Goal: Task Accomplishment & Management: Manage account settings

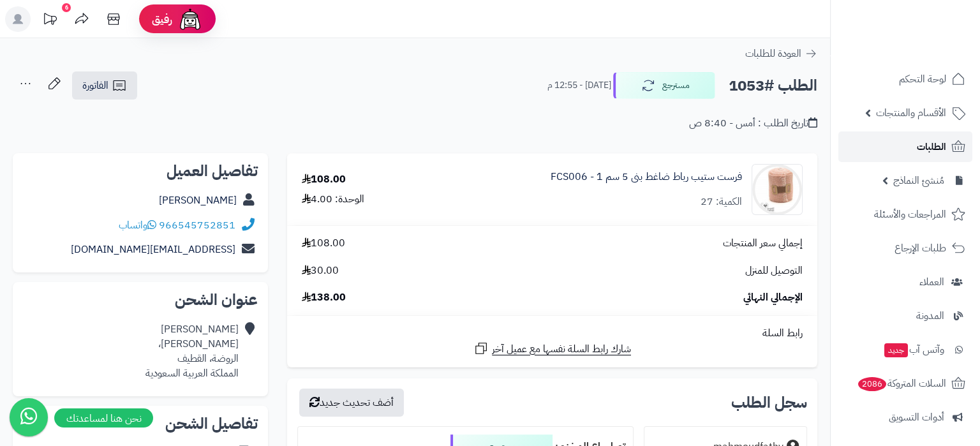
click at [943, 159] on link "الطلبات" at bounding box center [906, 146] width 134 height 31
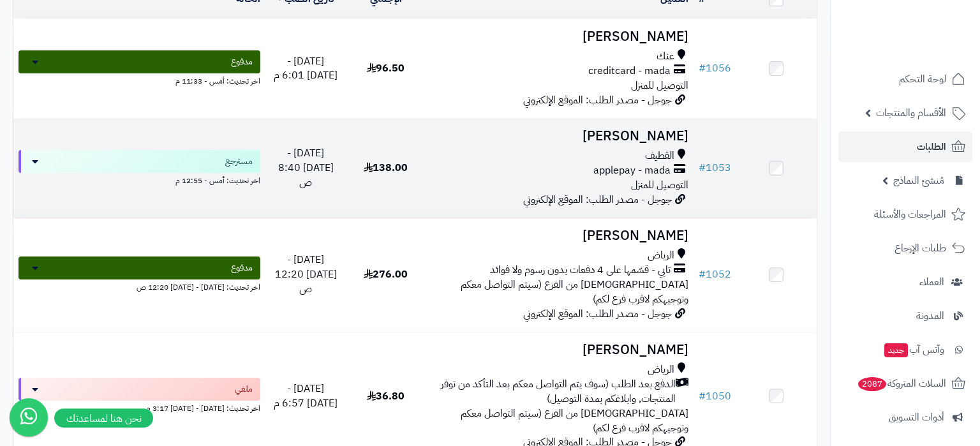
scroll to position [181, 0]
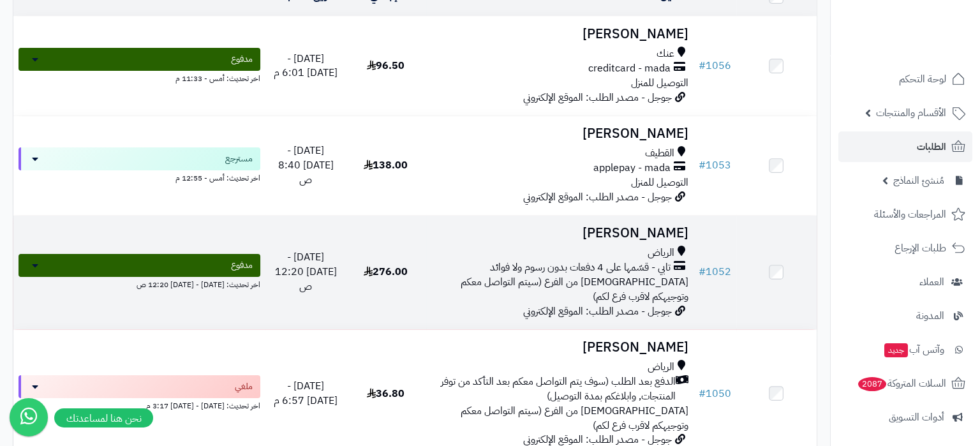
click at [610, 276] on span "الاستلام من الفرع (سيتم التواصل معكم وتوجيهكم لاقرب فرع لكم)" at bounding box center [575, 289] width 228 height 30
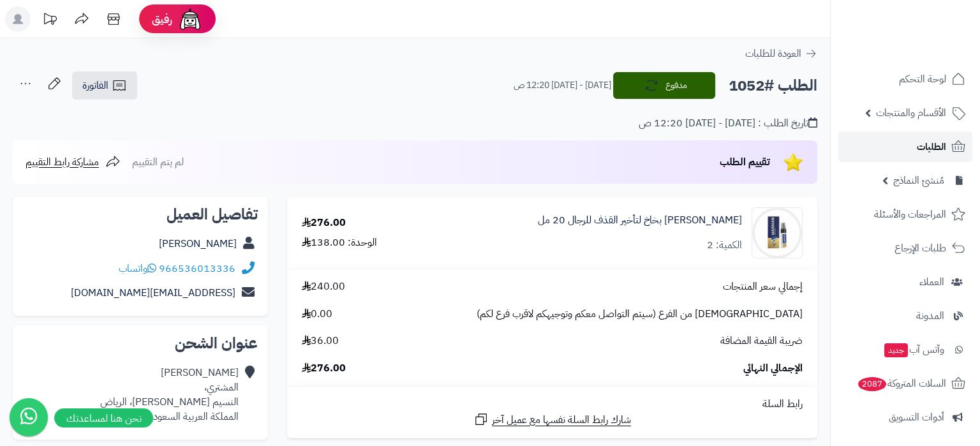
click at [900, 147] on link "الطلبات" at bounding box center [906, 146] width 134 height 31
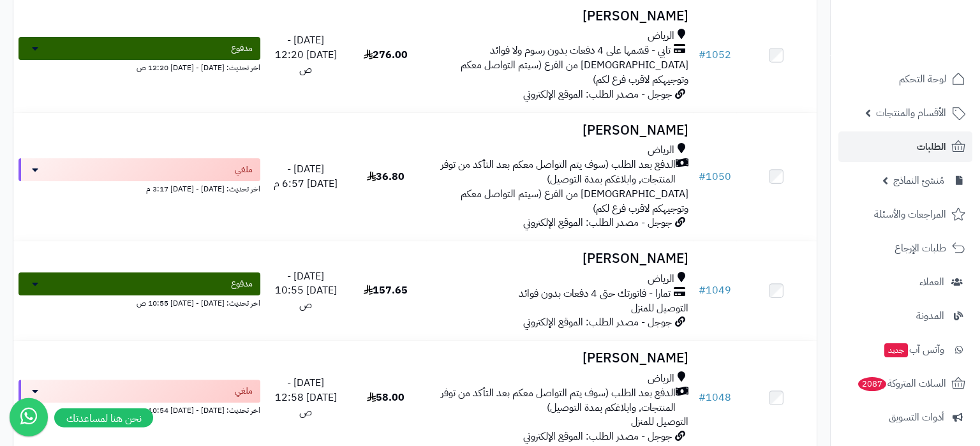
scroll to position [428, 0]
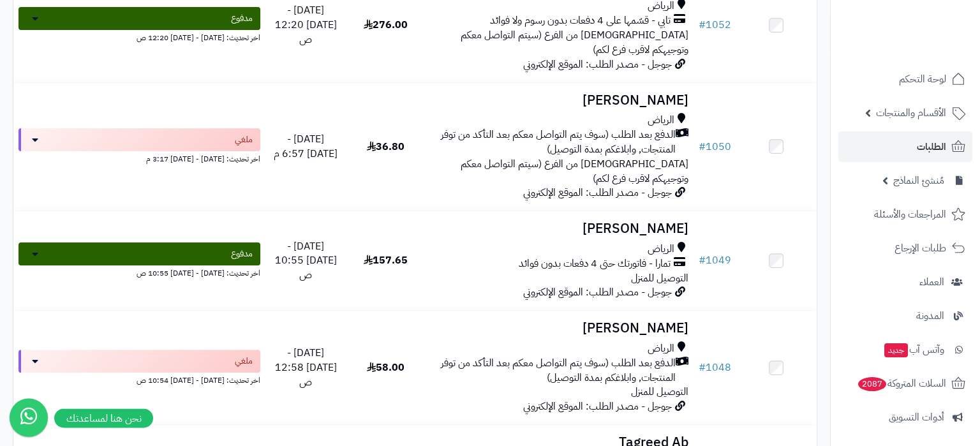
click at [577, 285] on span "جوجل - مصدر الطلب: الموقع الإلكتروني" at bounding box center [597, 292] width 149 height 15
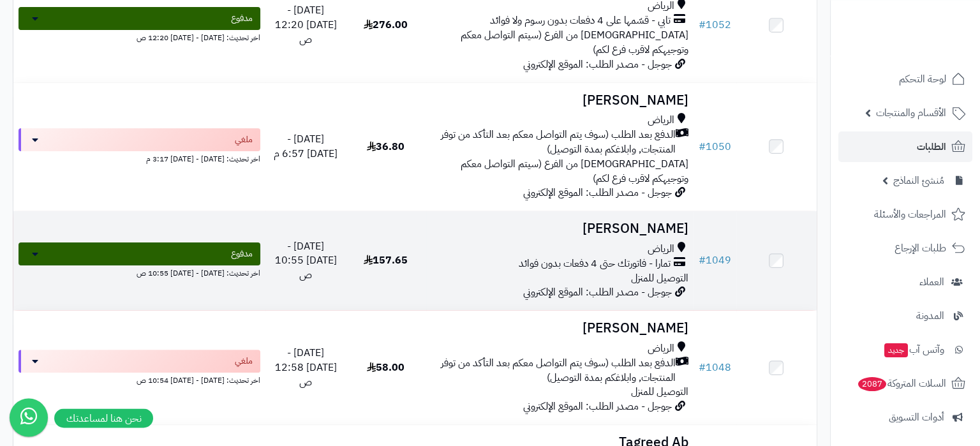
click at [611, 257] on span "تمارا - فاتورتك حتى 4 دفعات بدون فوائد" at bounding box center [595, 264] width 152 height 15
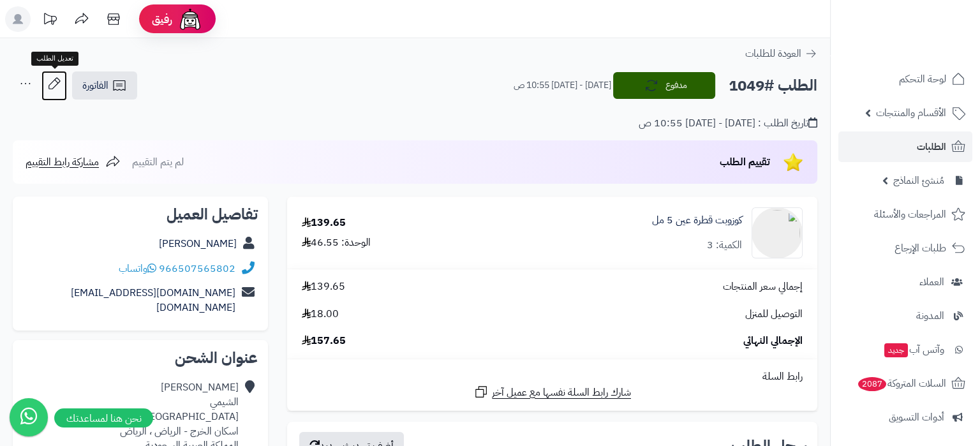
click at [52, 85] on icon at bounding box center [54, 84] width 26 height 26
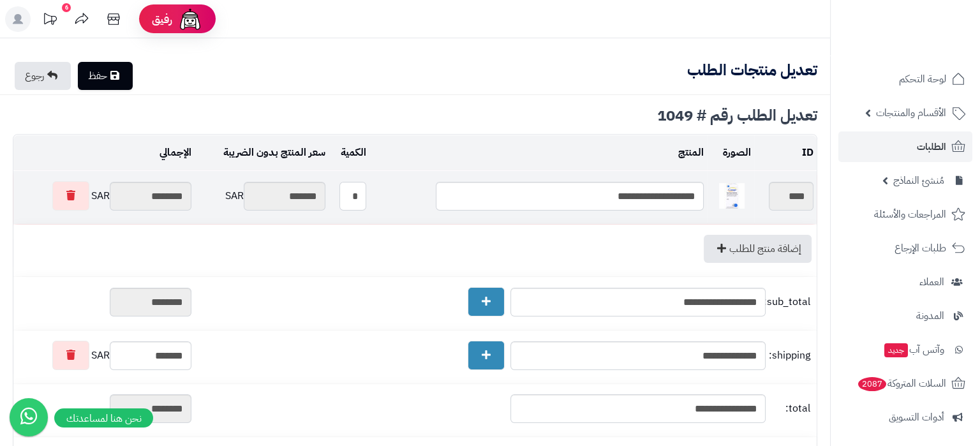
drag, startPoint x: 356, startPoint y: 197, endPoint x: 379, endPoint y: 197, distance: 23.0
click at [379, 197] on tr "**********" at bounding box center [415, 197] width 804 height 53
type input "*"
type input "*******"
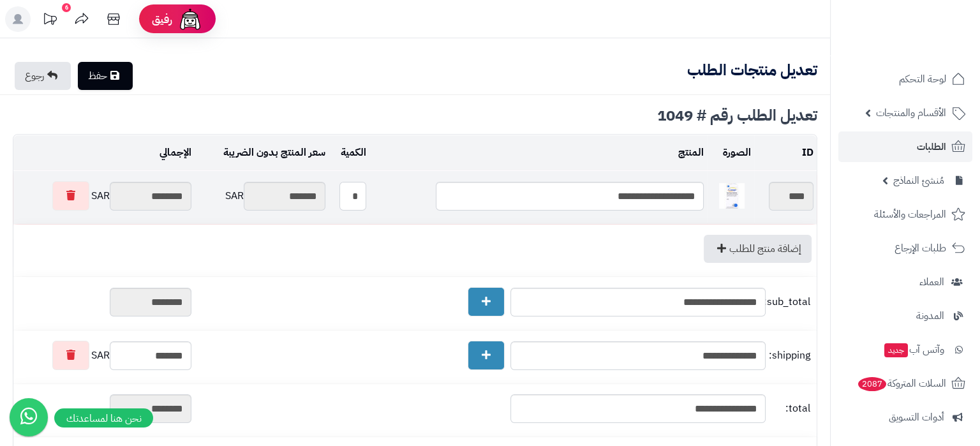
type input "********"
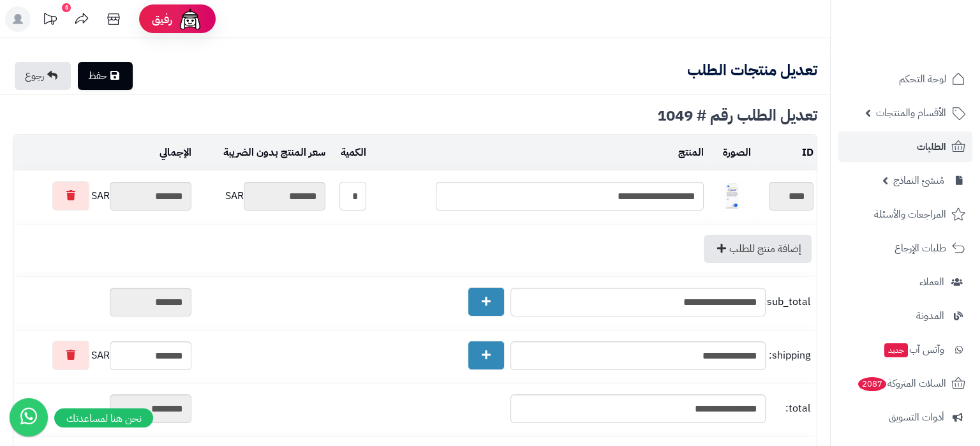
type input "*"
click at [101, 70] on link "حفظ" at bounding box center [105, 76] width 55 height 28
click at [901, 137] on link "الطلبات" at bounding box center [906, 146] width 134 height 31
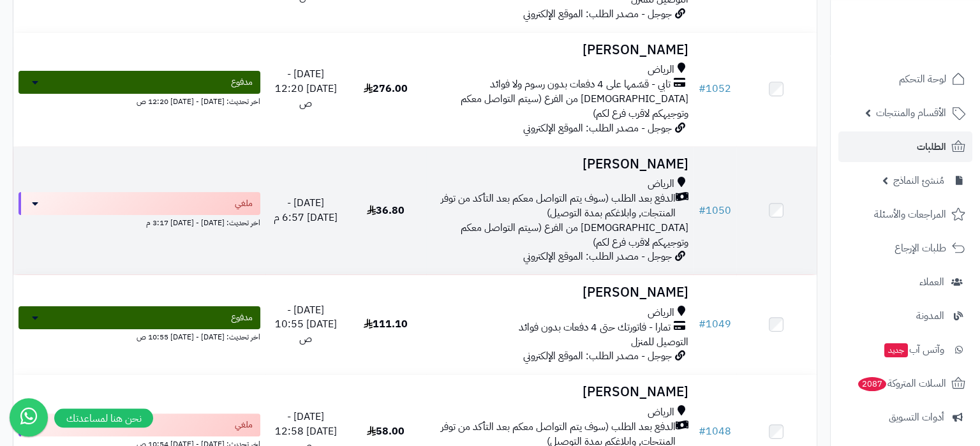
scroll to position [370, 0]
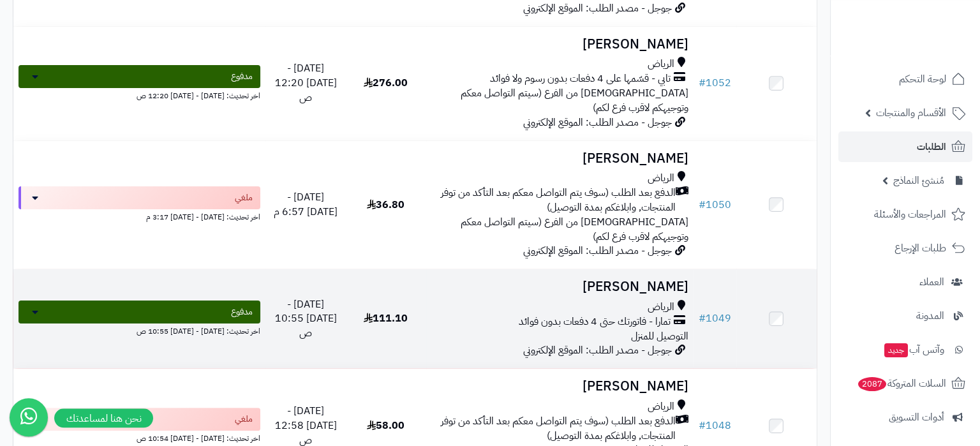
click at [636, 269] on td "عبدالرحمن الشيمي الرياض تمارا - فاتورتك حتى 4 دفعات بدون فوائد التوصيل للمنزل ج…" at bounding box center [559, 318] width 267 height 99
click at [640, 315] on span "تمارا - فاتورتك حتى 4 دفعات بدون فوائد" at bounding box center [595, 322] width 152 height 15
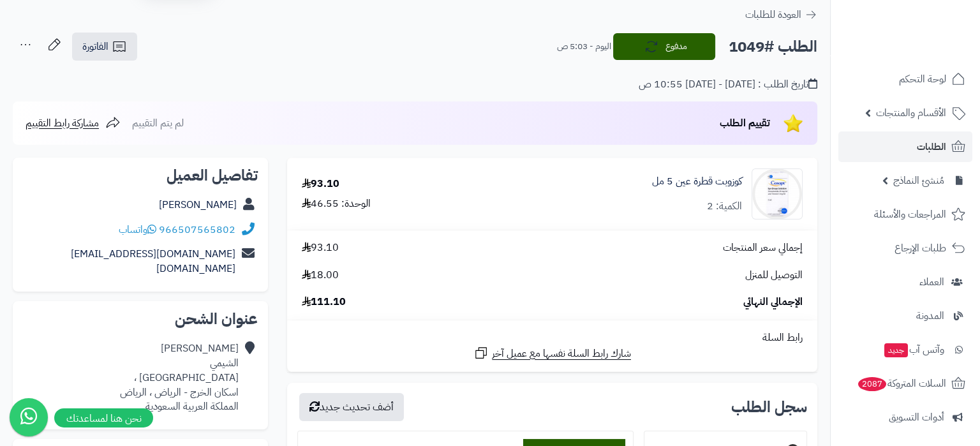
scroll to position [40, 0]
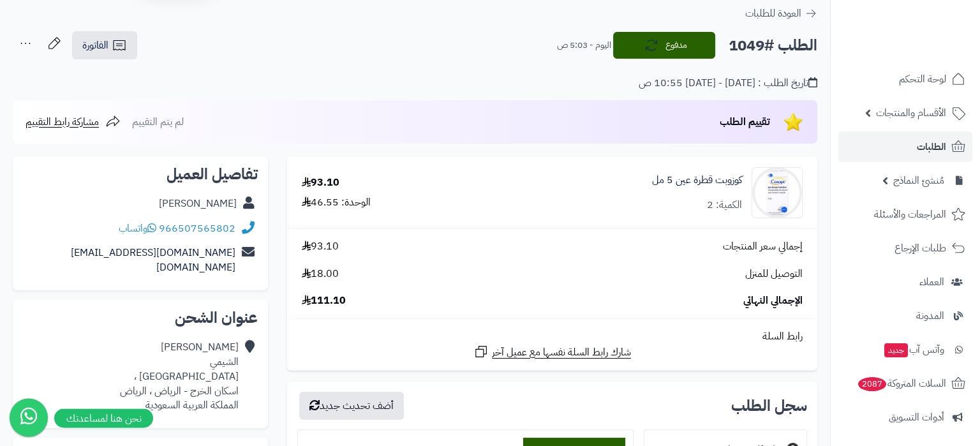
drag, startPoint x: 162, startPoint y: 201, endPoint x: 232, endPoint y: 202, distance: 70.2
click at [232, 202] on div "عبدالرحمن الشيمي" at bounding box center [140, 204] width 235 height 25
drag, startPoint x: 154, startPoint y: 188, endPoint x: 159, endPoint y: 200, distance: 13.2
click at [159, 200] on div "تفاصيل العميل عبدالرحمن الشيمي 966507565802 واتساب abdelrahmanelshemy.work@gmai…" at bounding box center [140, 223] width 255 height 134
drag, startPoint x: 159, startPoint y: 200, endPoint x: 241, endPoint y: 198, distance: 82.4
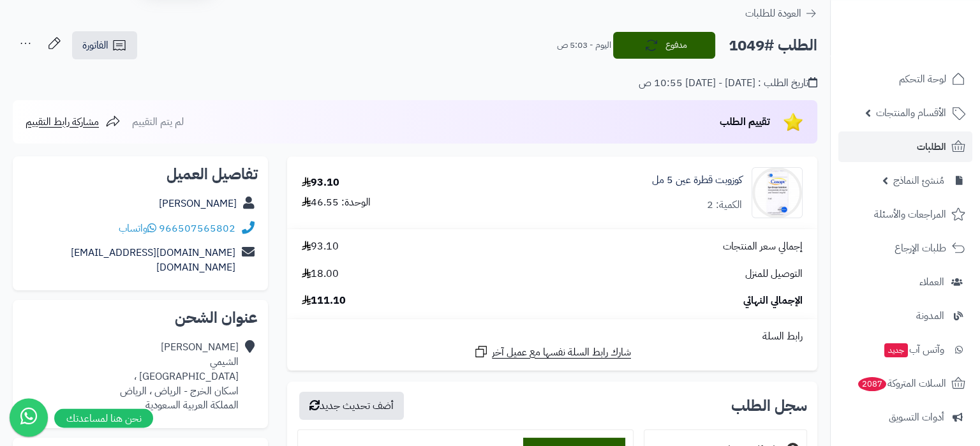
click at [241, 198] on div "عبدالرحمن الشيمي" at bounding box center [140, 204] width 235 height 25
copy div "عبدالرحمن الشيمي"
click at [128, 47] on link "الفاتورة" at bounding box center [104, 45] width 65 height 28
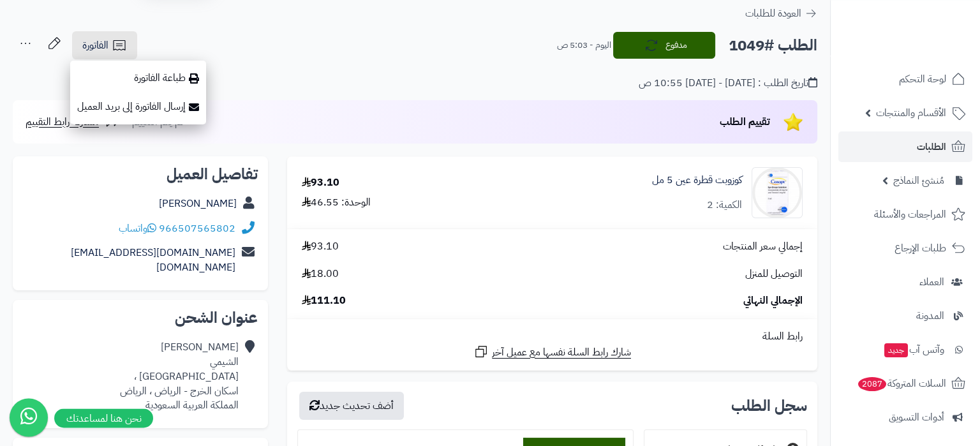
click at [295, 79] on div "تاريخ الطلب : الأربعاء - ٢٠ أغسطس ٢٠٢٥ - 10:55 ص" at bounding box center [415, 76] width 805 height 30
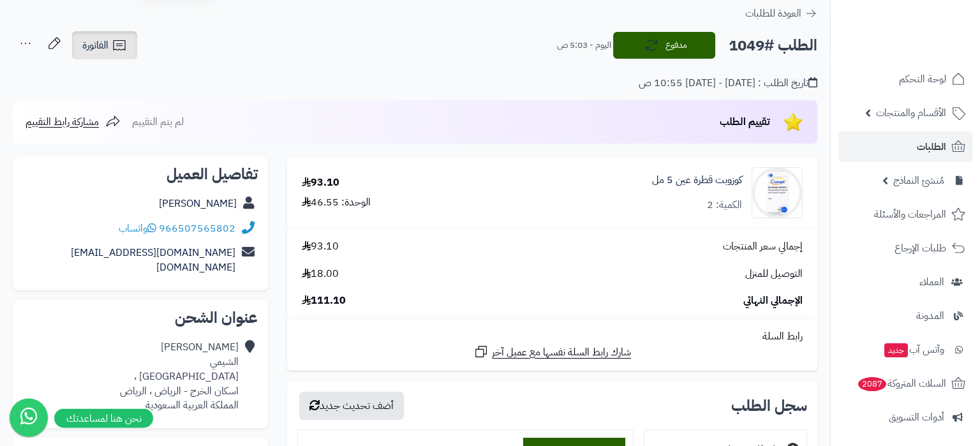
click at [123, 47] on icon at bounding box center [119, 45] width 15 height 15
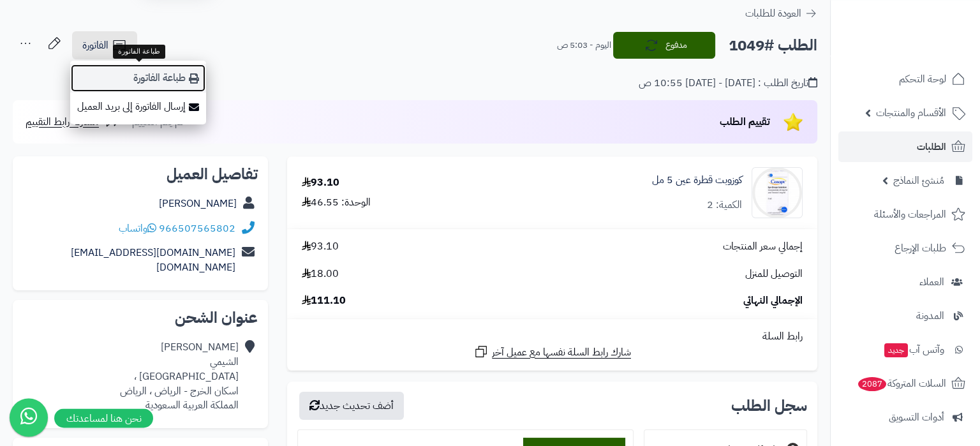
click at [174, 77] on link "طباعة الفاتورة" at bounding box center [138, 78] width 136 height 29
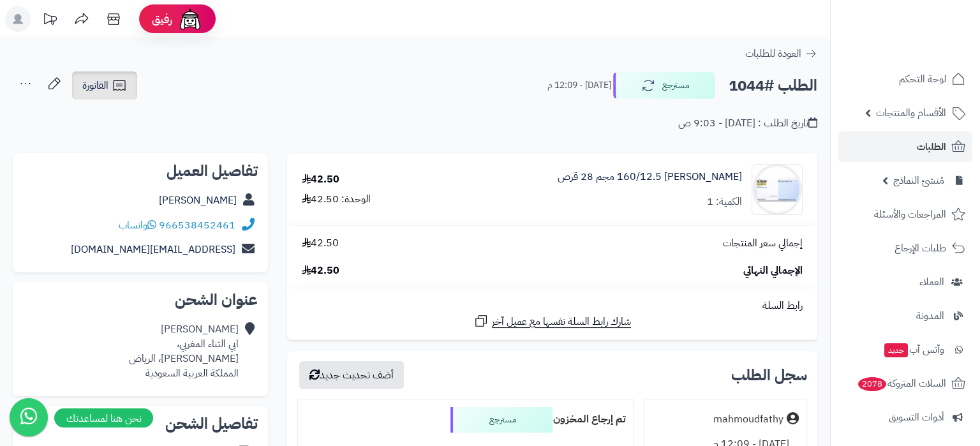
click at [110, 85] on link "الفاتورة" at bounding box center [104, 85] width 65 height 28
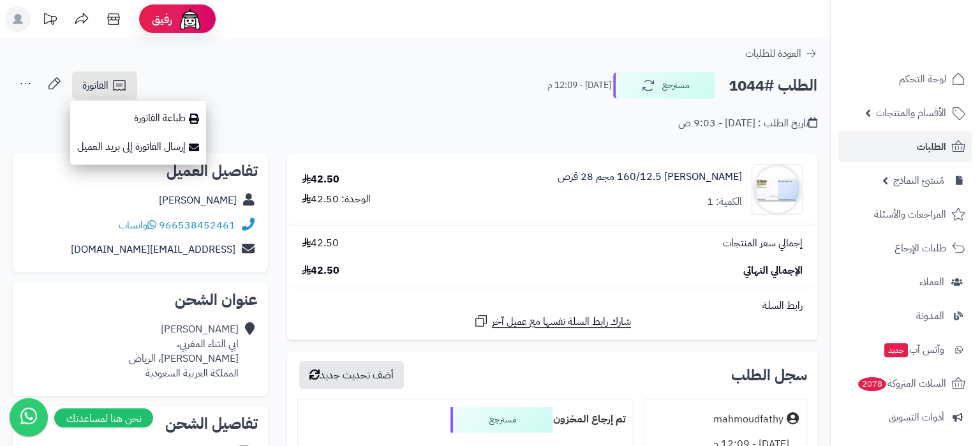
click at [174, 47] on div "العودة للطلبات" at bounding box center [415, 53] width 830 height 15
